Goal: Task Accomplishment & Management: Use online tool/utility

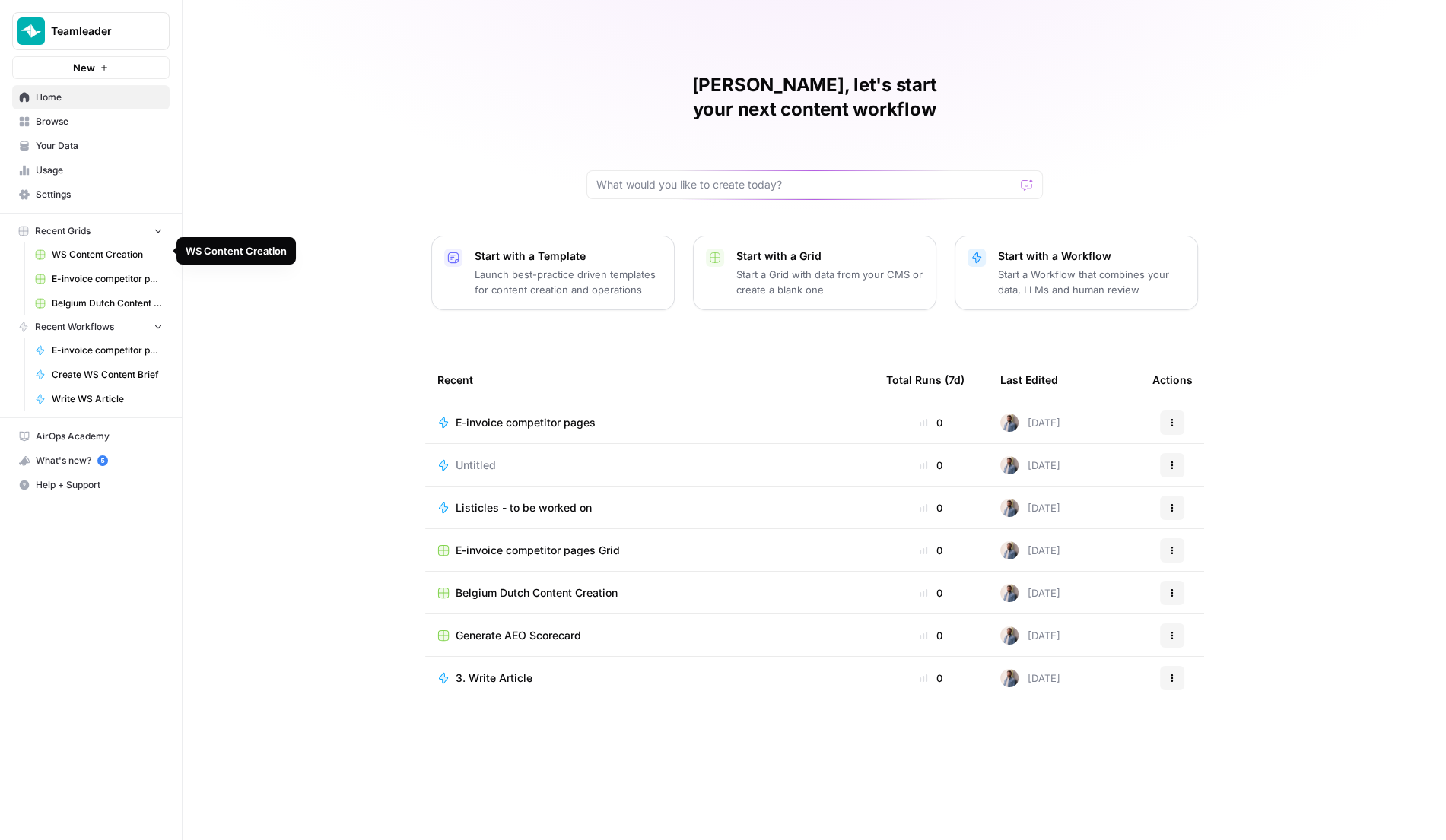
click at [95, 248] on span "WS Content Creation" at bounding box center [107, 255] width 111 height 14
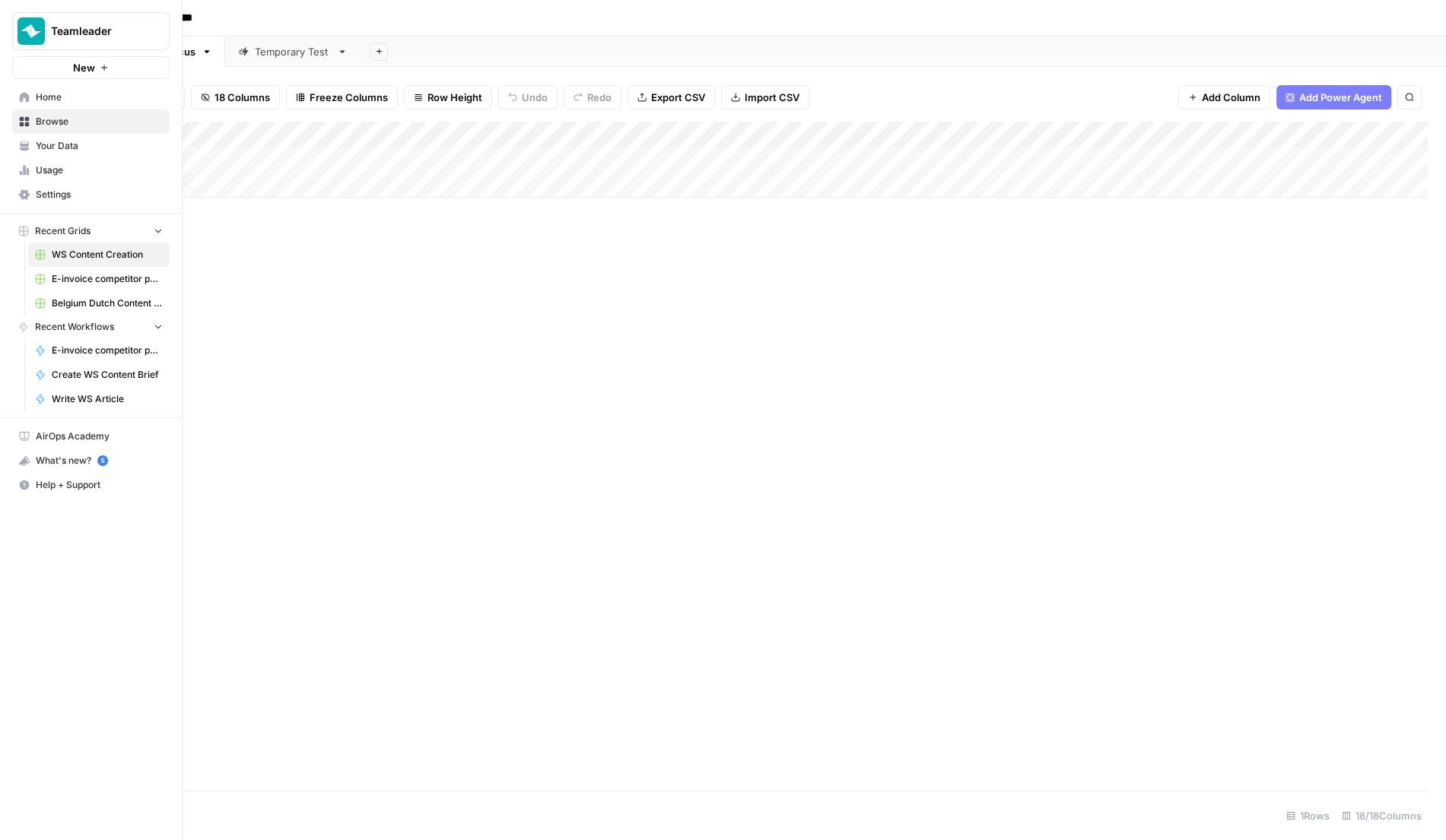
click at [79, 160] on link "Usage" at bounding box center [91, 170] width 157 height 24
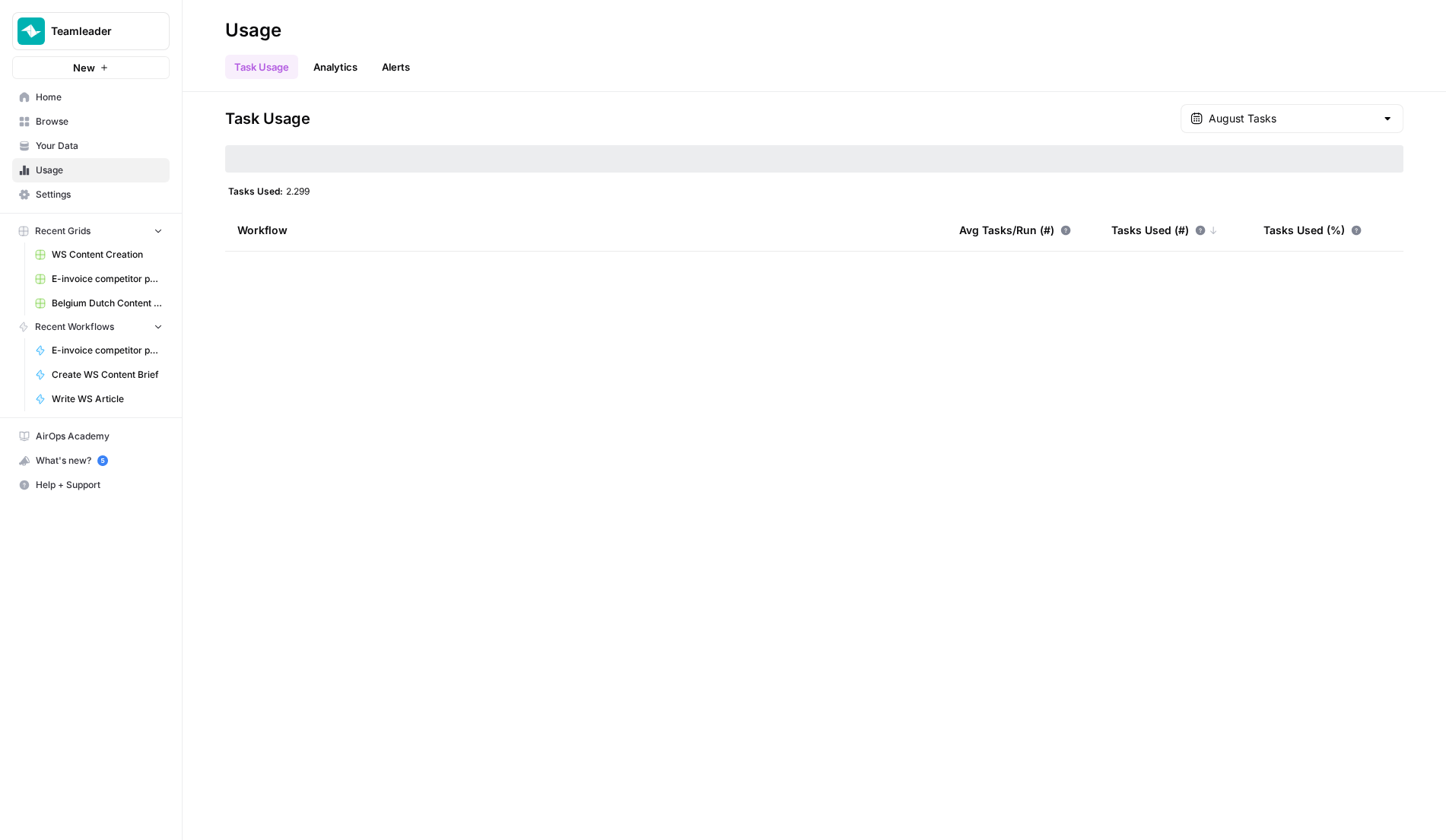
click at [88, 99] on span "Home" at bounding box center [99, 97] width 127 height 14
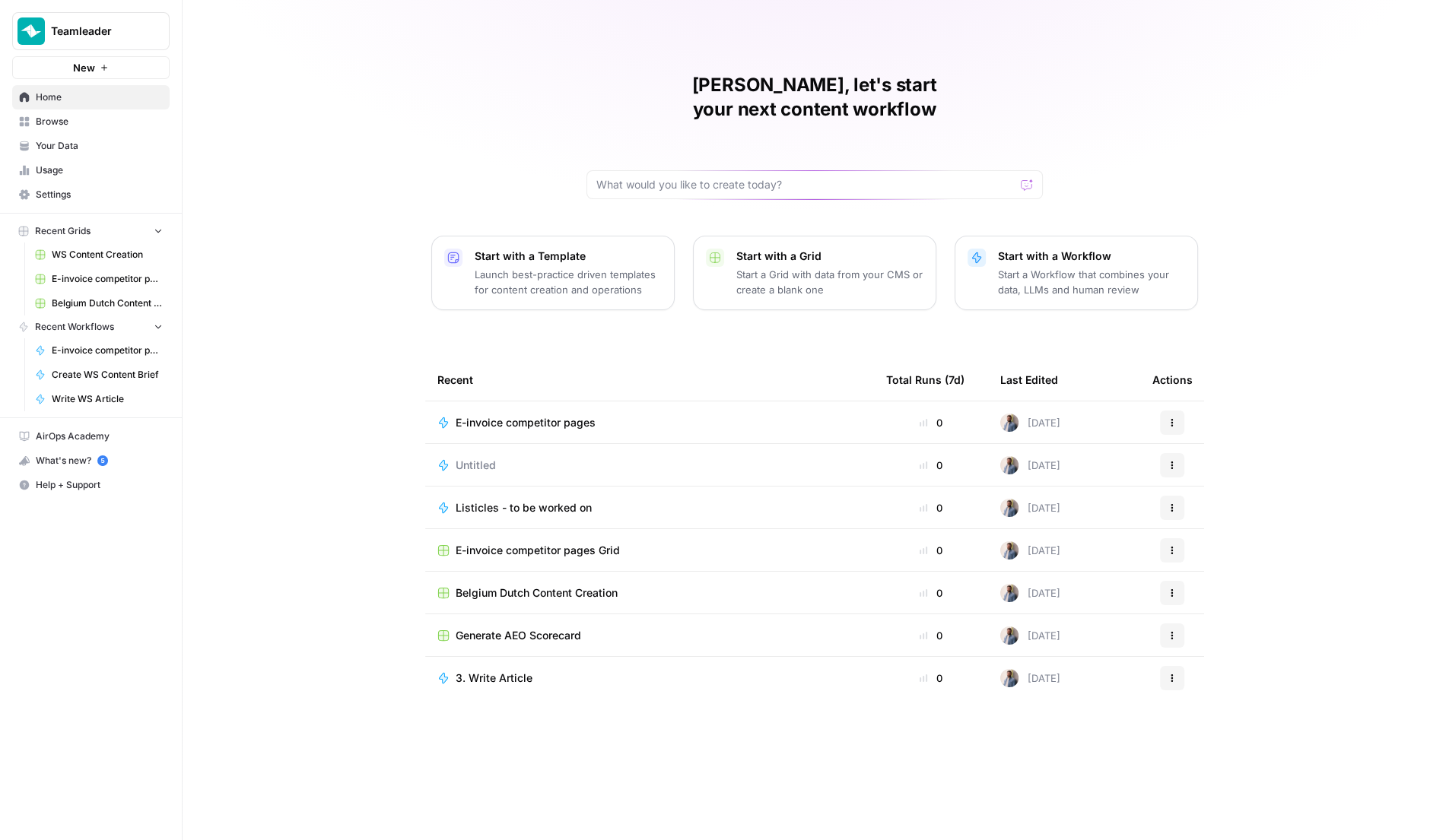
click at [536, 415] on span "E-invoice competitor pages" at bounding box center [525, 422] width 140 height 15
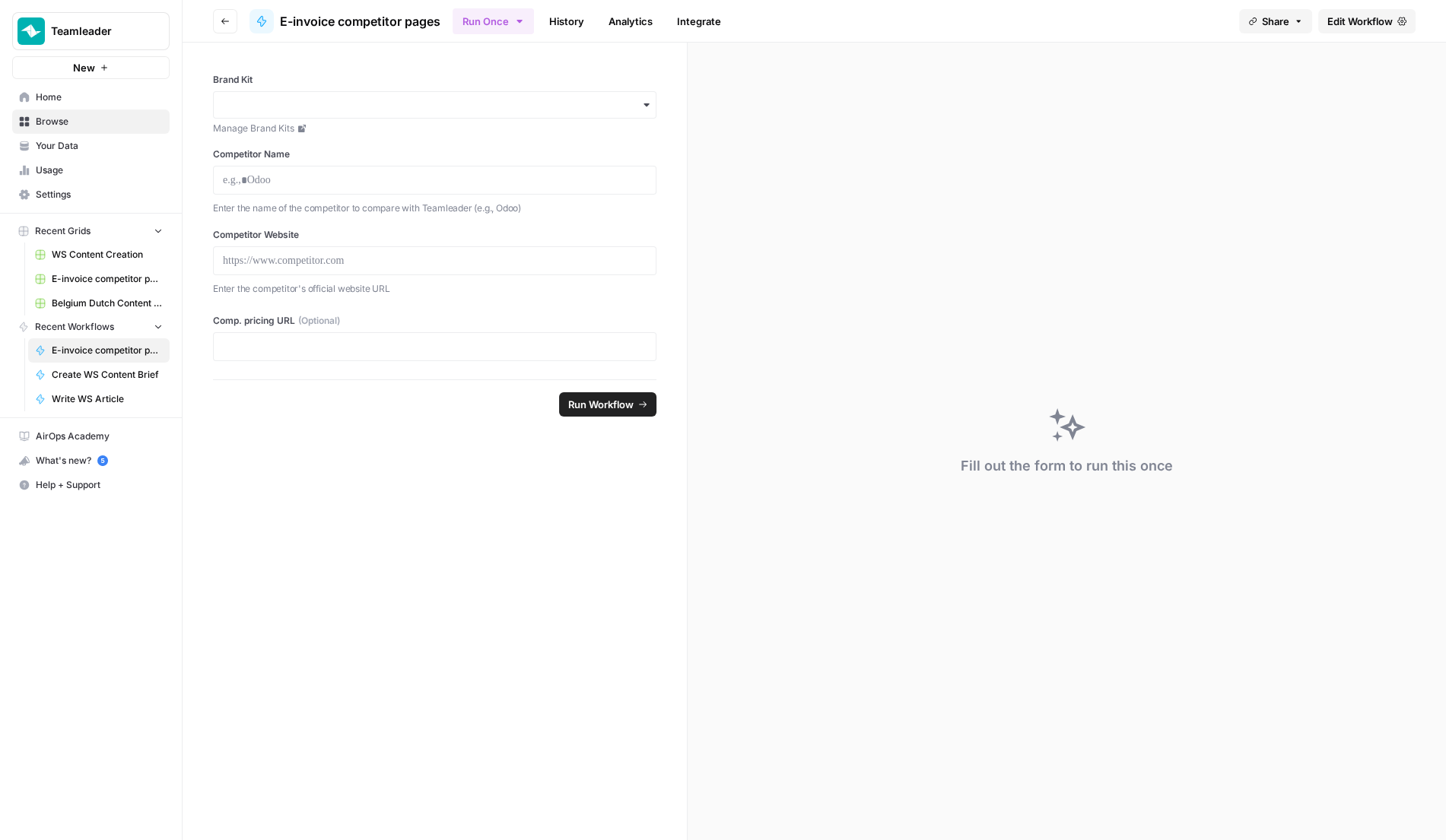
click at [1340, 18] on span "Edit Workflow" at bounding box center [1360, 21] width 66 height 15
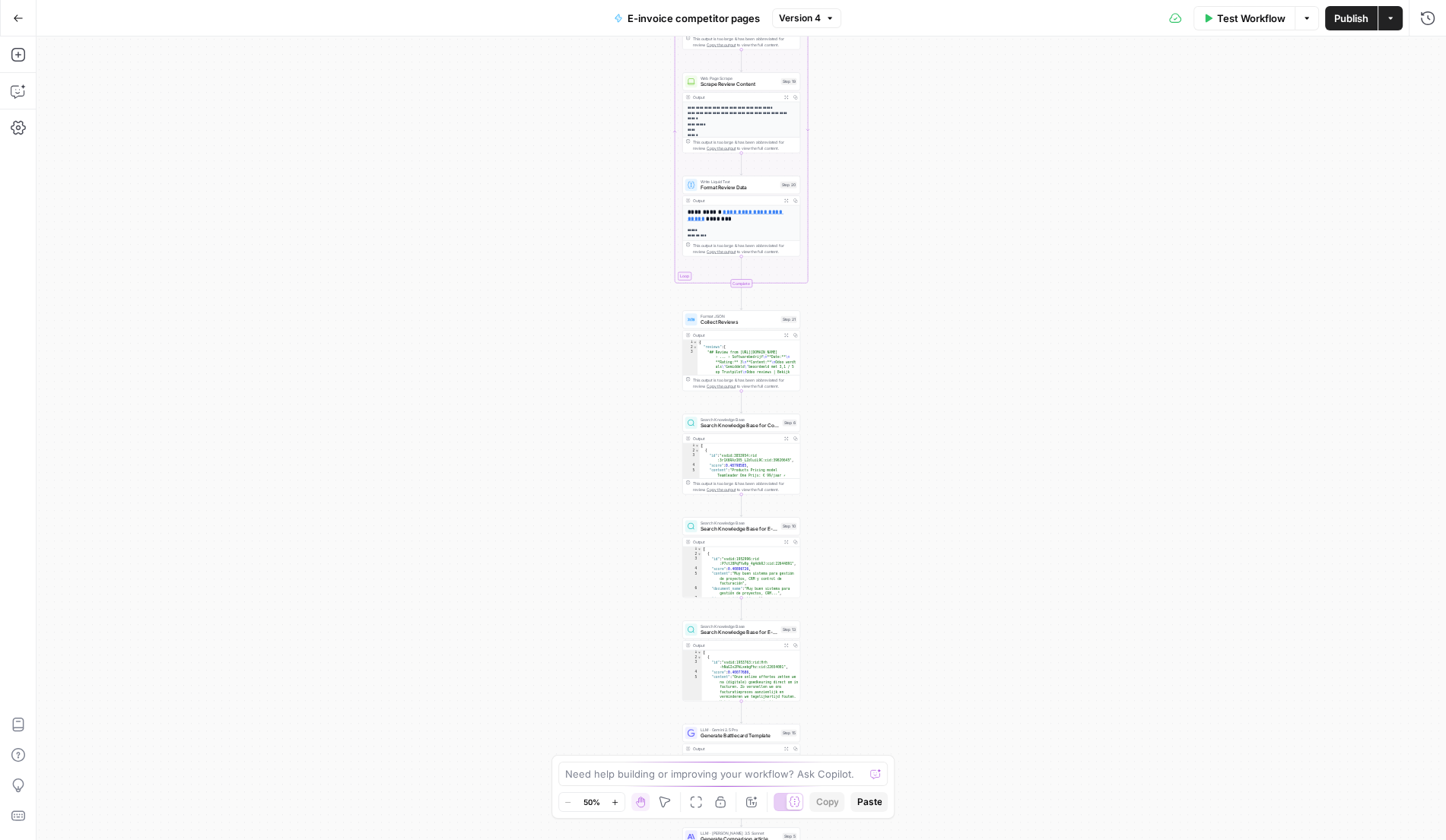
click at [27, 44] on button "Add Steps" at bounding box center [19, 55] width 24 height 24
click at [19, 53] on icon "button" at bounding box center [18, 55] width 15 height 15
click at [19, 53] on icon "button" at bounding box center [17, 55] width 14 height 14
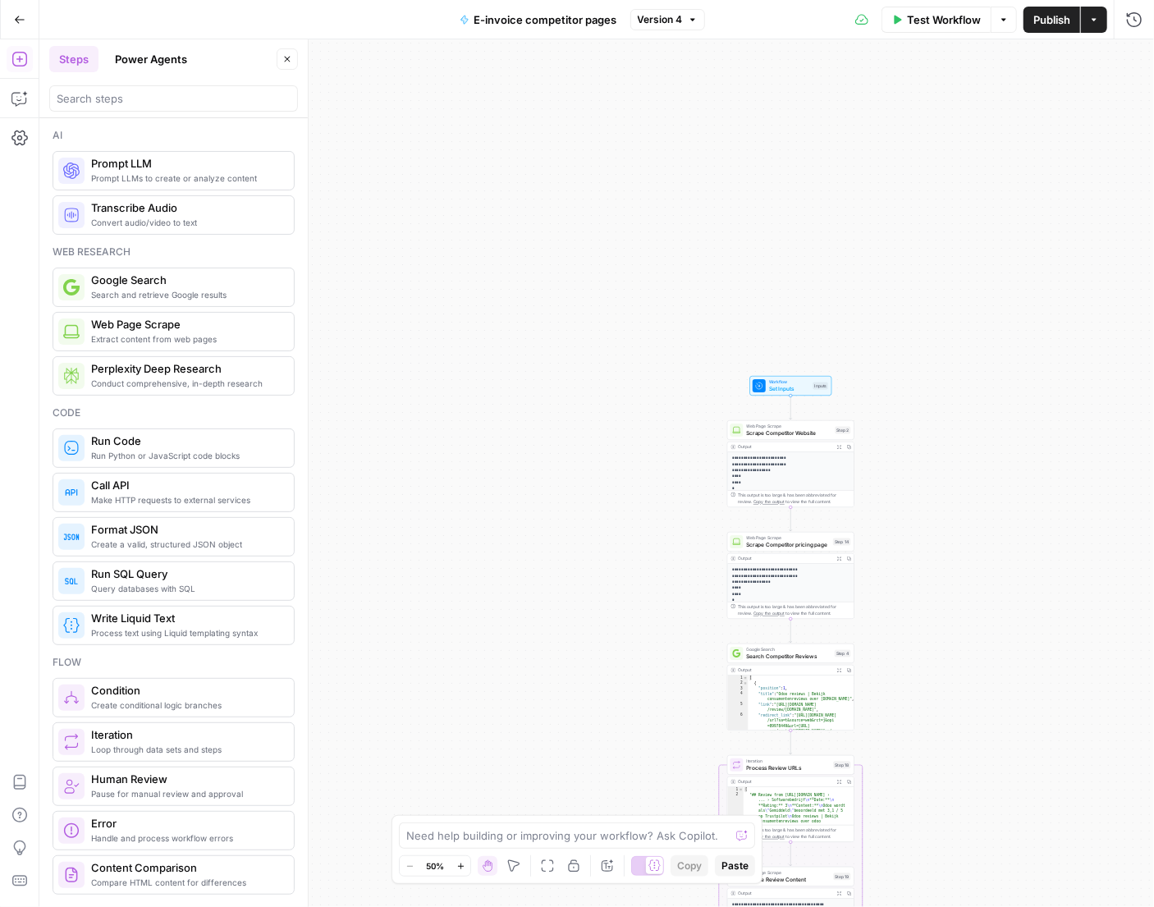
click at [12, 24] on button "Go Back" at bounding box center [20, 20] width 30 height 30
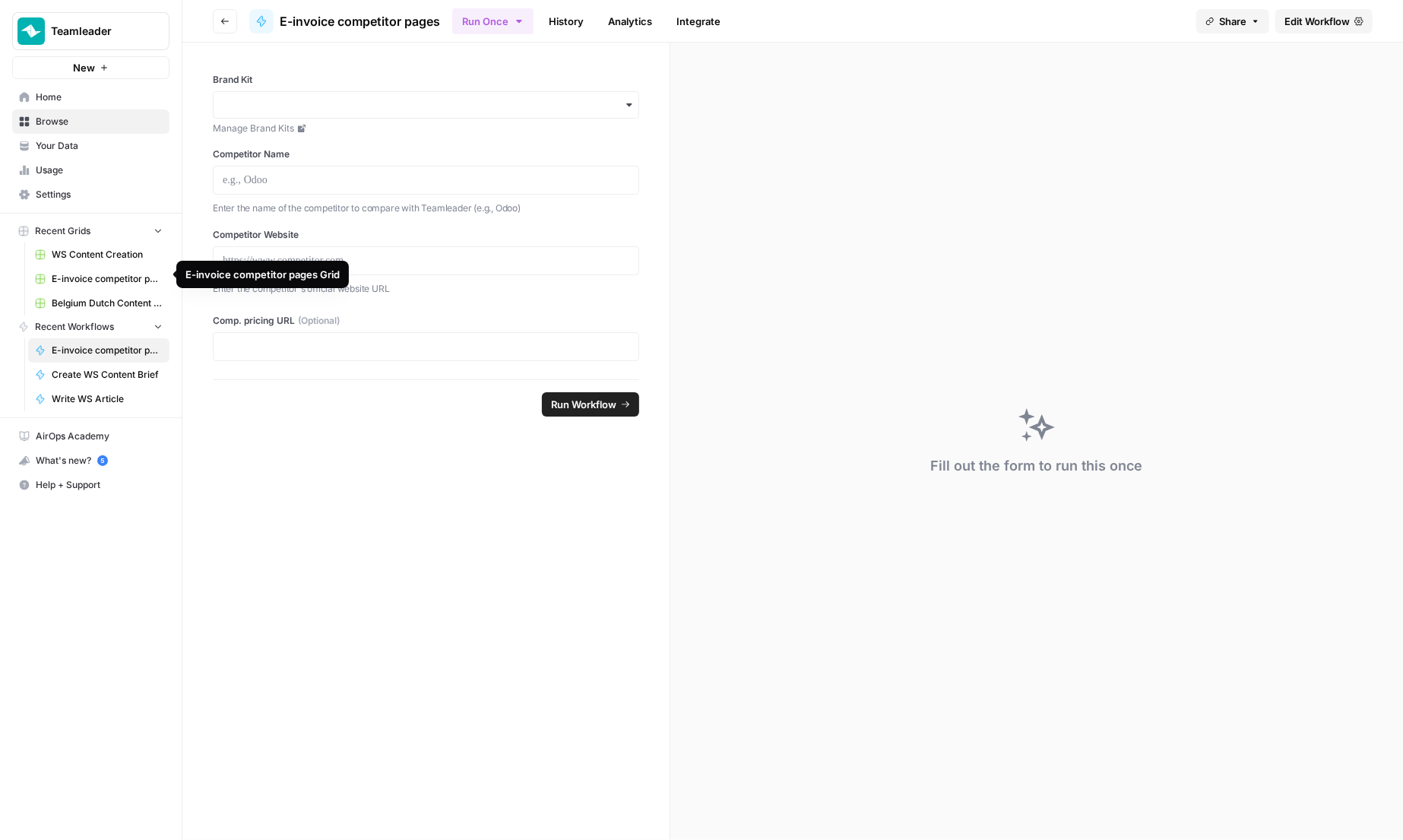
click at [104, 296] on span "Belgium Dutch Content Creation" at bounding box center [107, 303] width 111 height 14
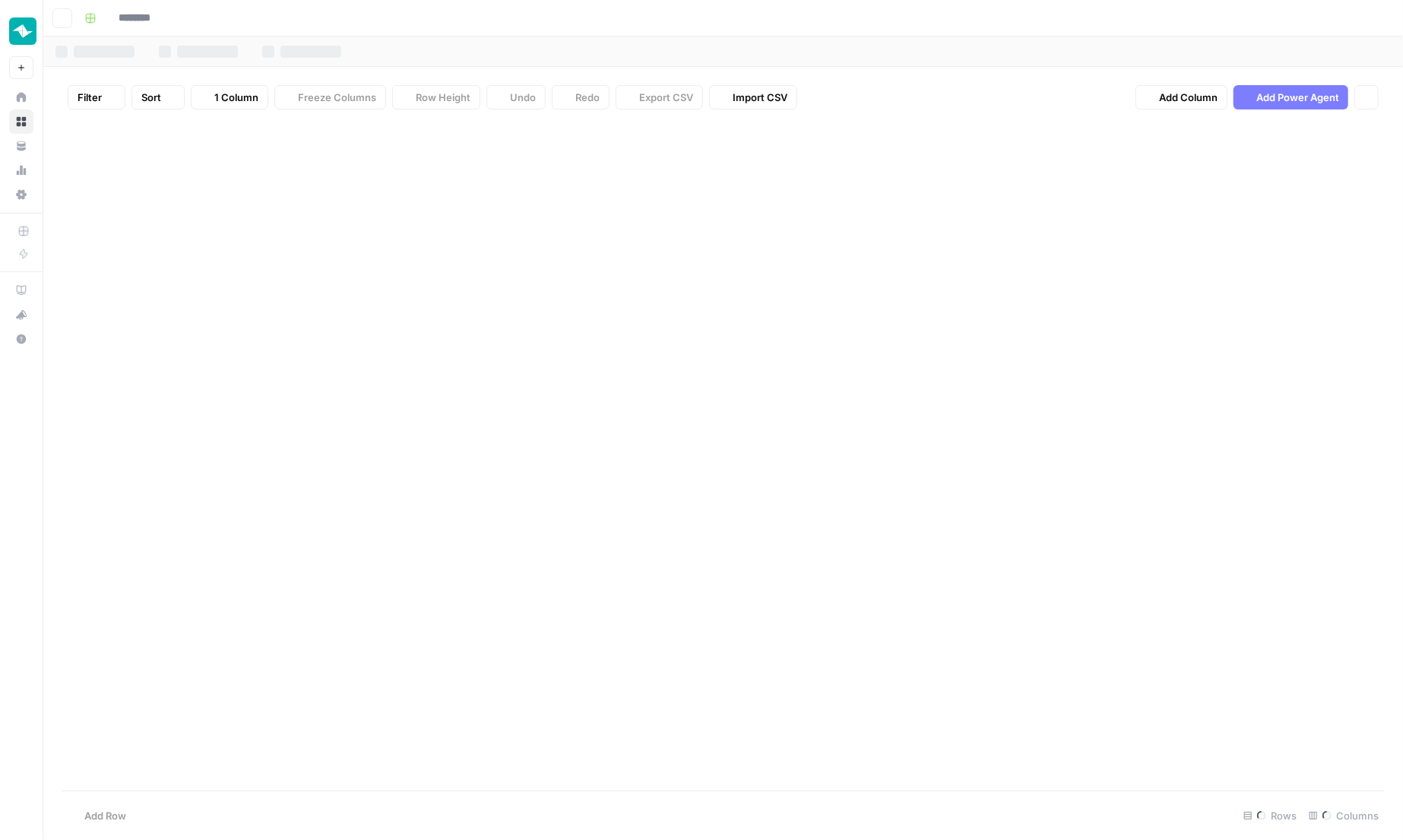
type input "**********"
click at [1102, 131] on div "Add Column" at bounding box center [722, 458] width 1323 height 672
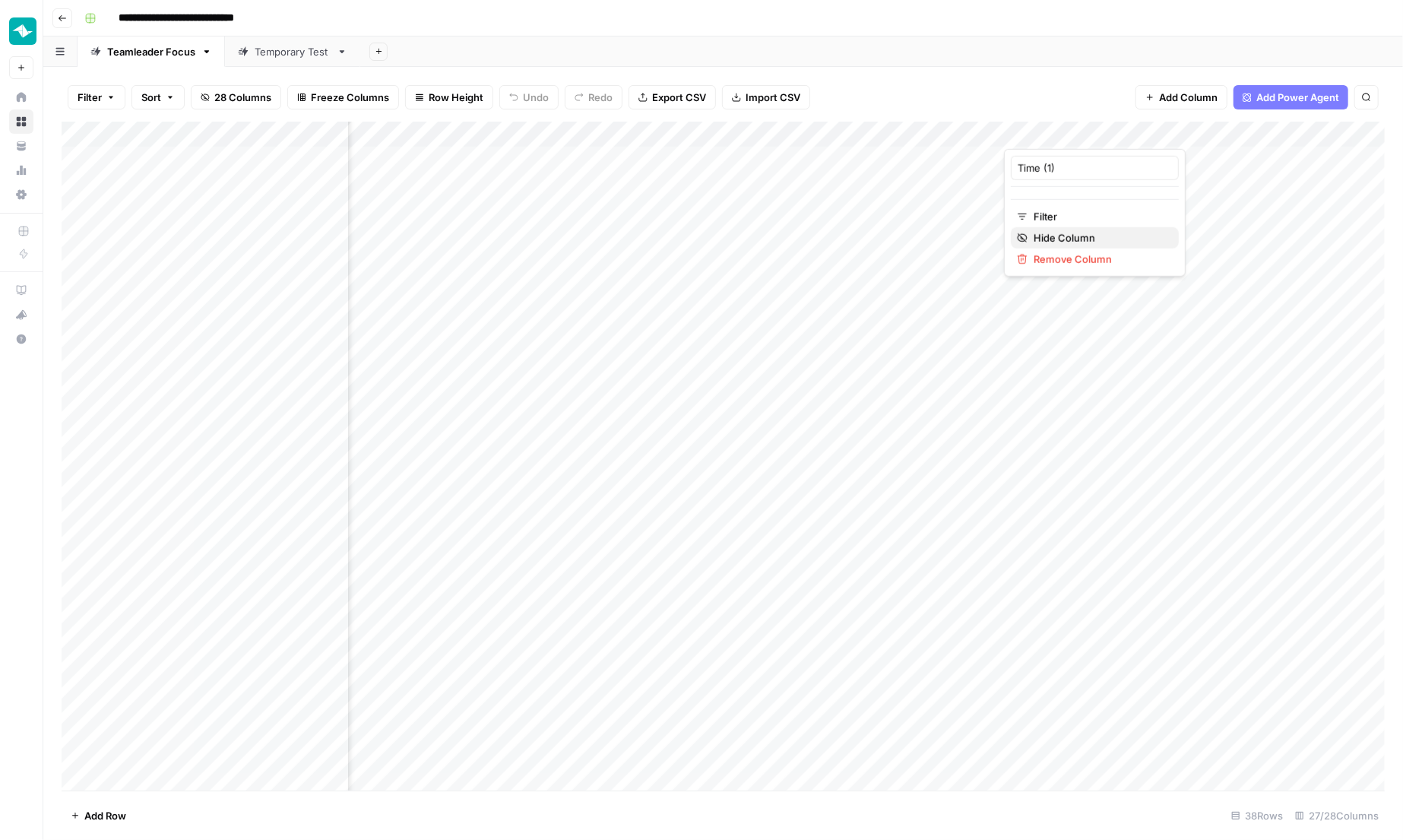
click at [1081, 233] on span "Hide Column" at bounding box center [1100, 238] width 133 height 15
click at [995, 135] on div "Add Column" at bounding box center [722, 458] width 1323 height 672
click at [973, 242] on span "Hide Column" at bounding box center [964, 238] width 133 height 15
click at [858, 128] on div "Add Column" at bounding box center [722, 458] width 1323 height 672
click at [829, 253] on span "Hide Column" at bounding box center [827, 259] width 133 height 15
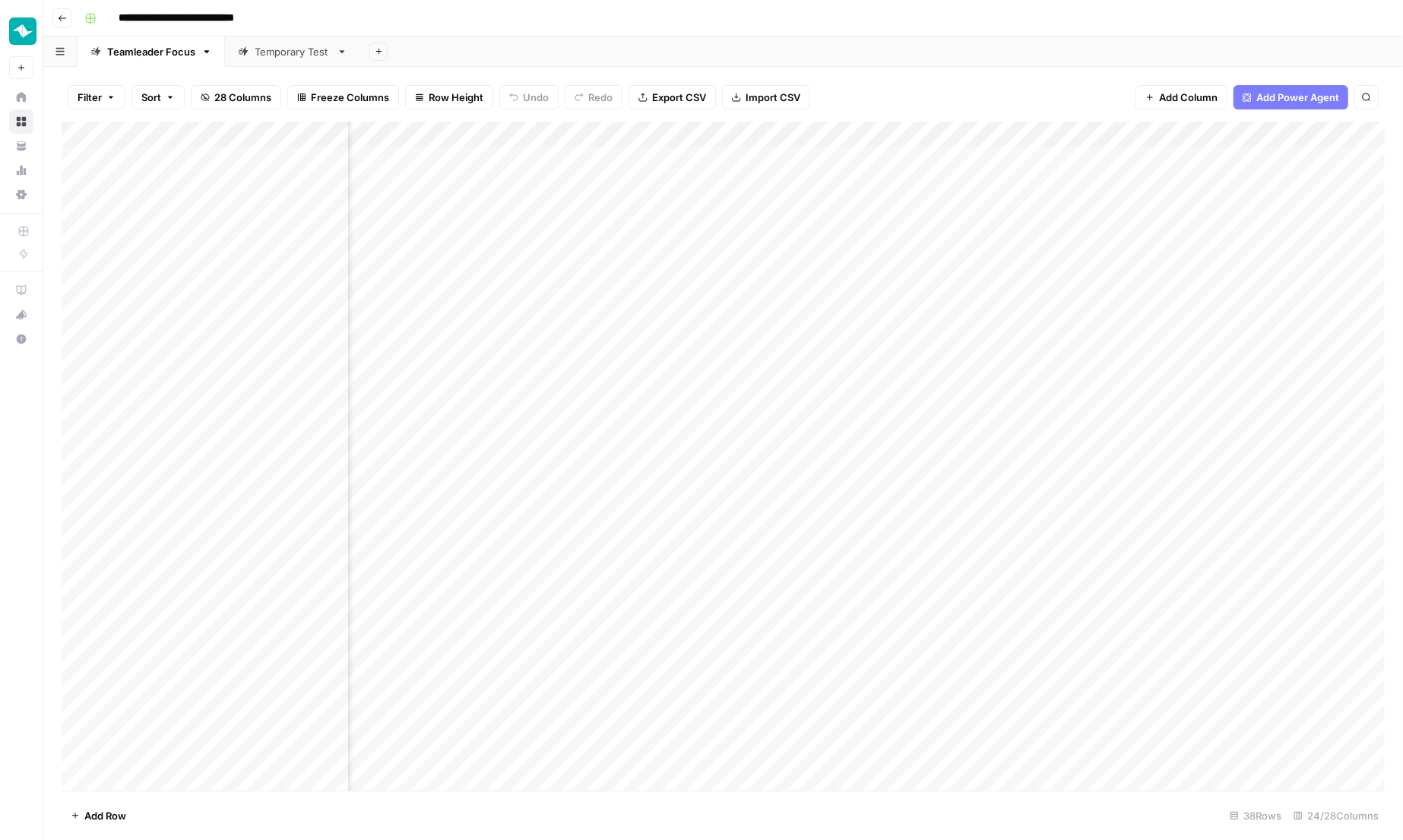
click at [716, 134] on div "Add Column" at bounding box center [722, 458] width 1323 height 672
click at [679, 258] on span "Hide Column" at bounding box center [690, 259] width 133 height 15
click at [953, 160] on div "Add Column" at bounding box center [722, 458] width 1323 height 672
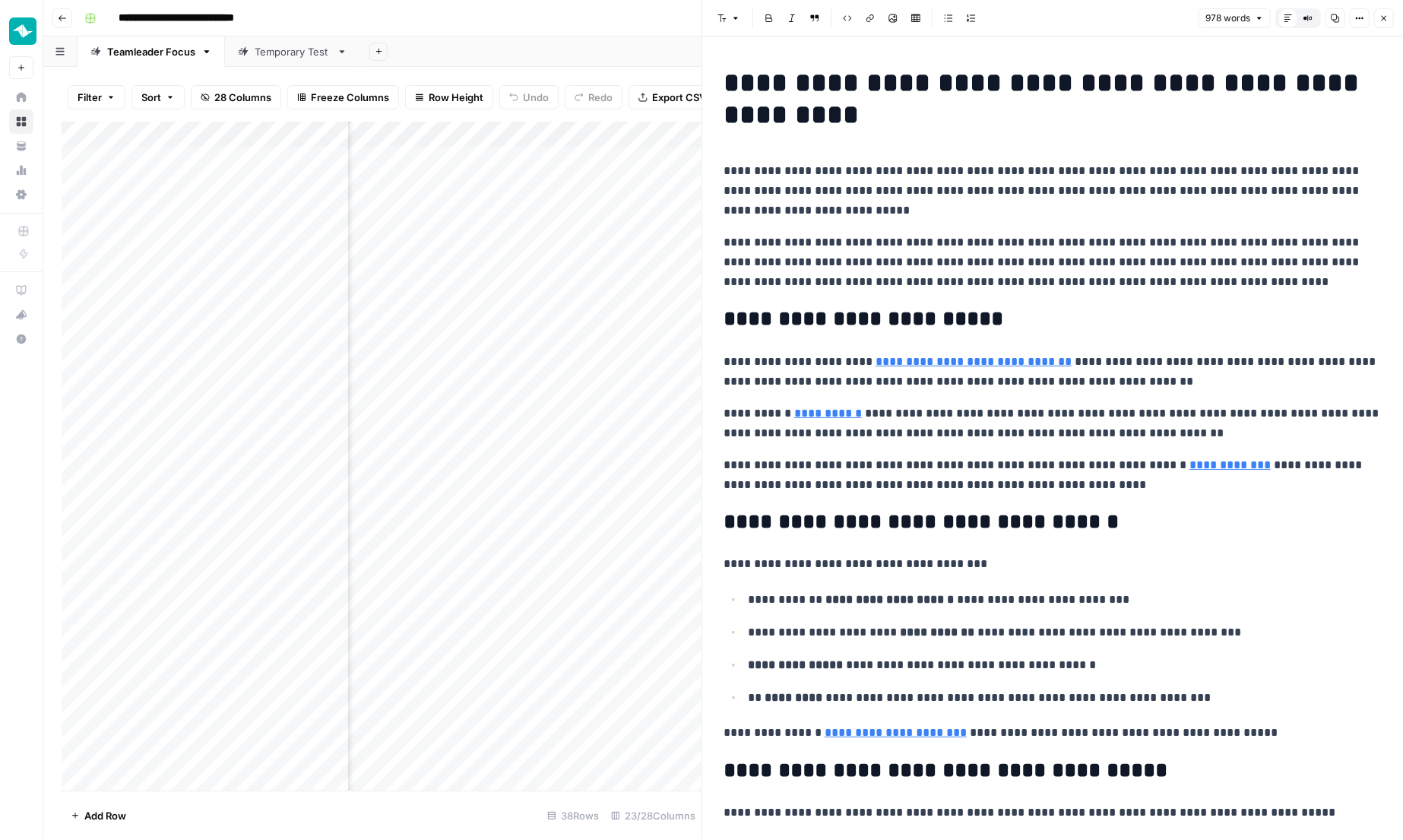
scroll to position [0, 2212]
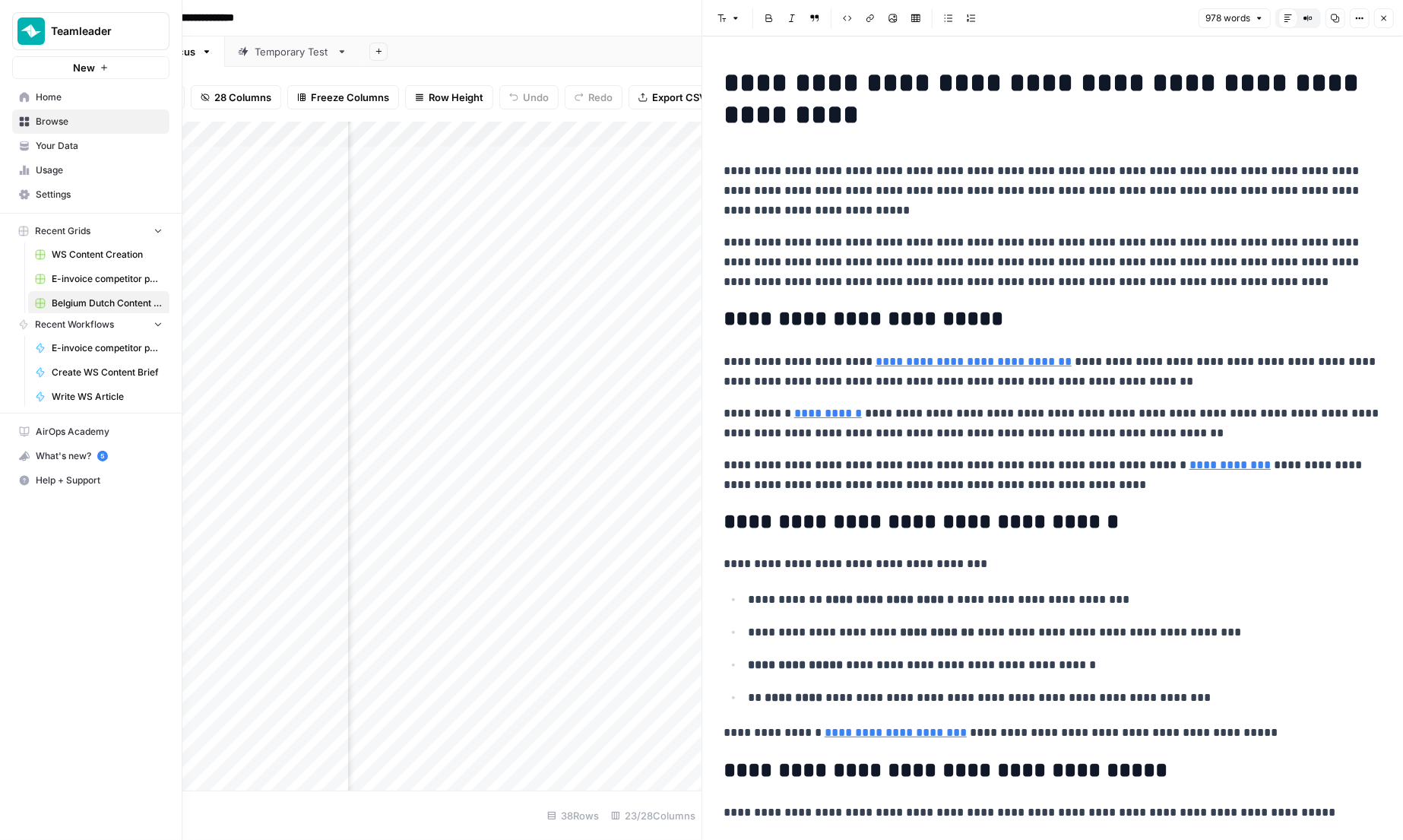
click at [25, 95] on icon at bounding box center [24, 96] width 10 height 10
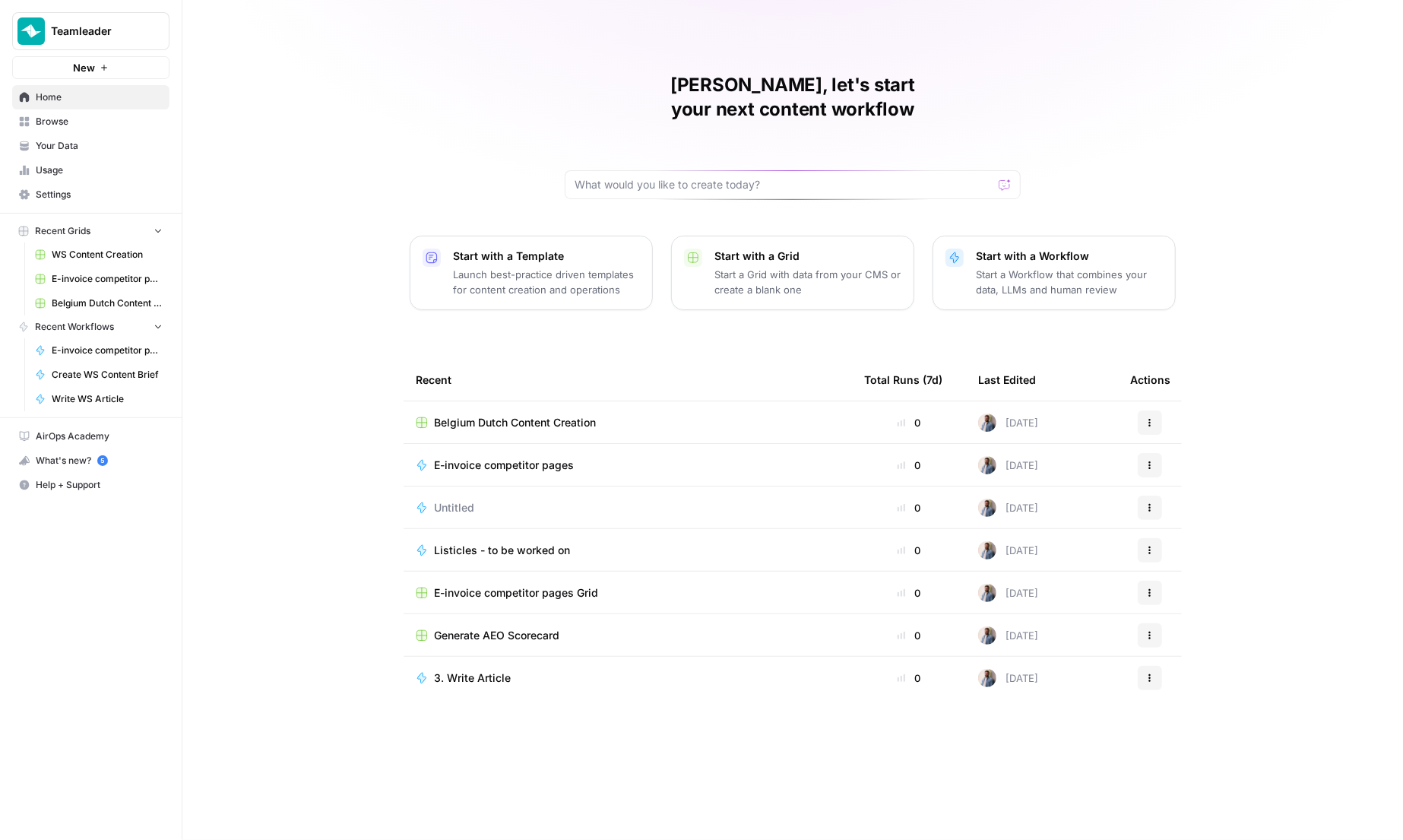
click at [482, 401] on td "Belgium Dutch Content Creation" at bounding box center [628, 421] width 448 height 42
click at [482, 415] on span "Belgium Dutch Content Creation" at bounding box center [515, 422] width 162 height 15
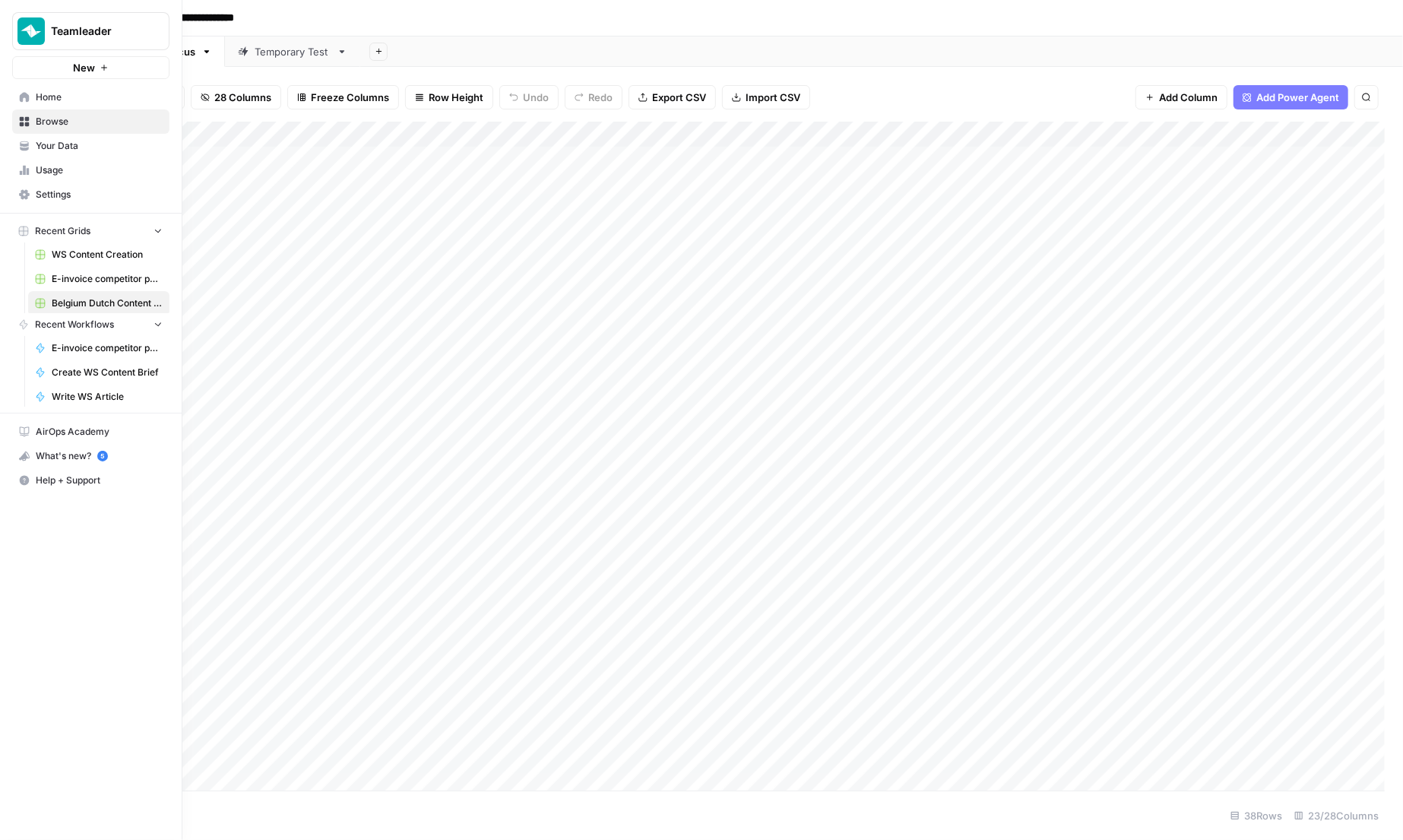
click at [19, 93] on link "Home" at bounding box center [91, 97] width 157 height 24
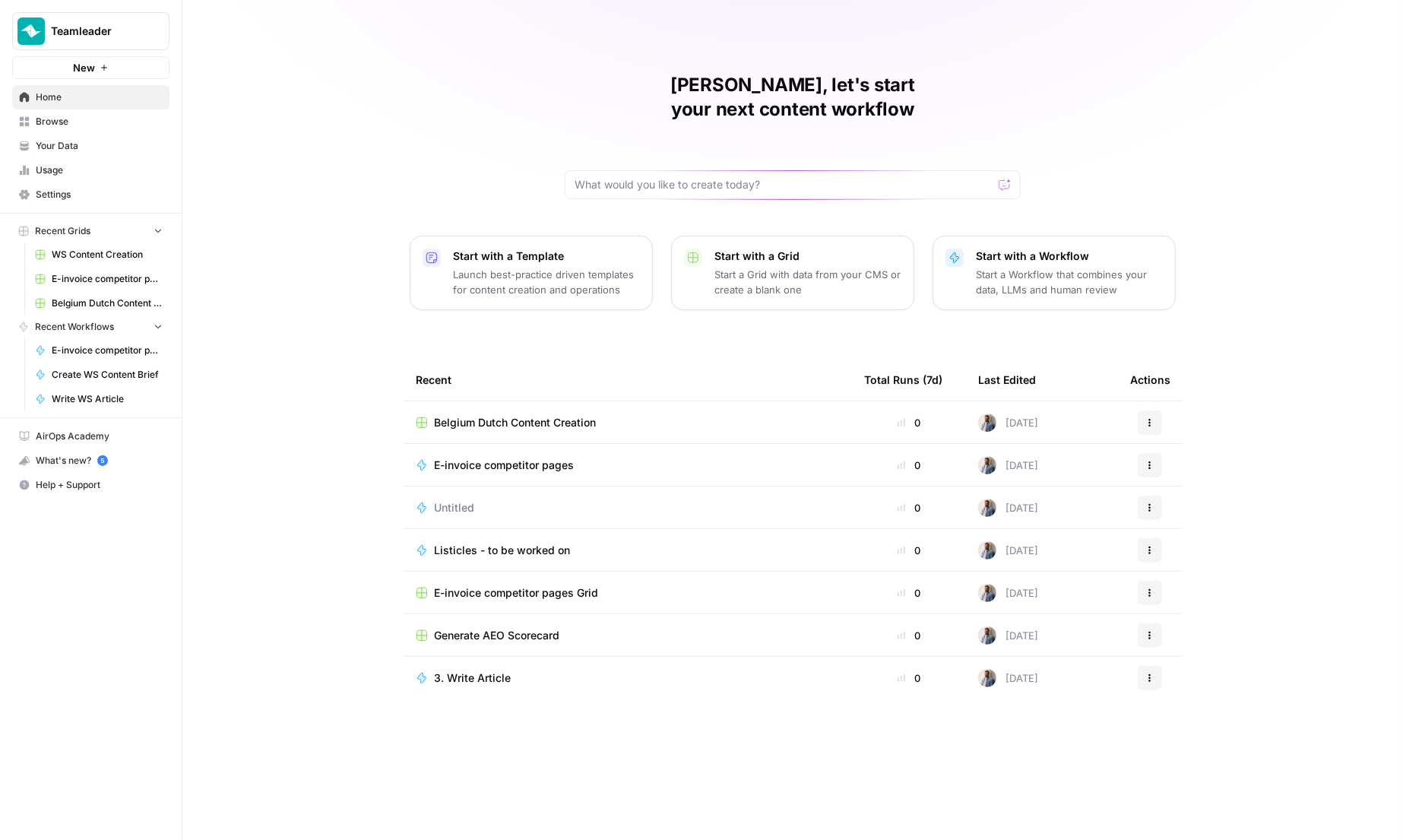
click at [67, 30] on span "Teamleader" at bounding box center [96, 31] width 92 height 15
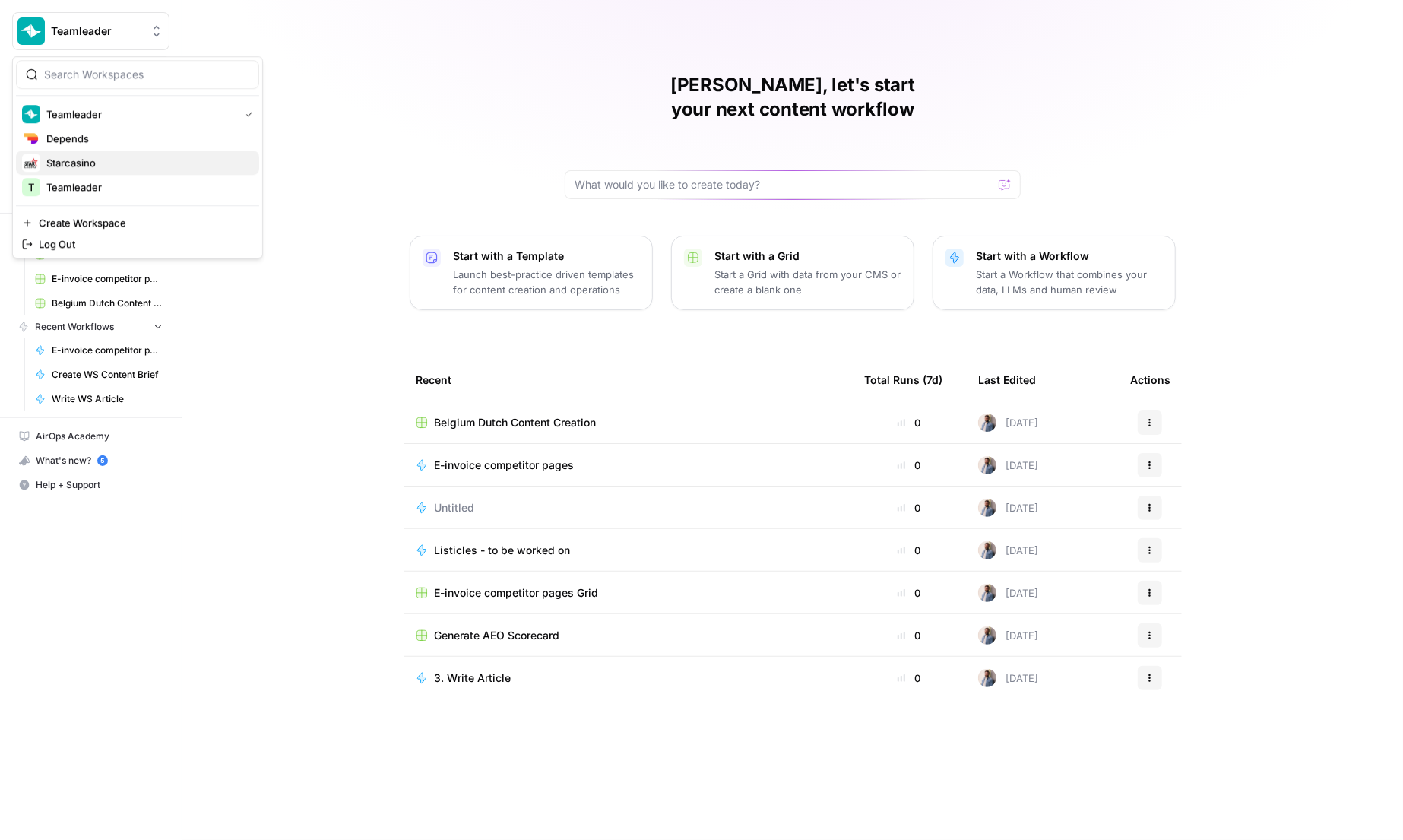
click at [135, 164] on span "Starcasino" at bounding box center [146, 162] width 201 height 15
